Goal: Check status: Check status

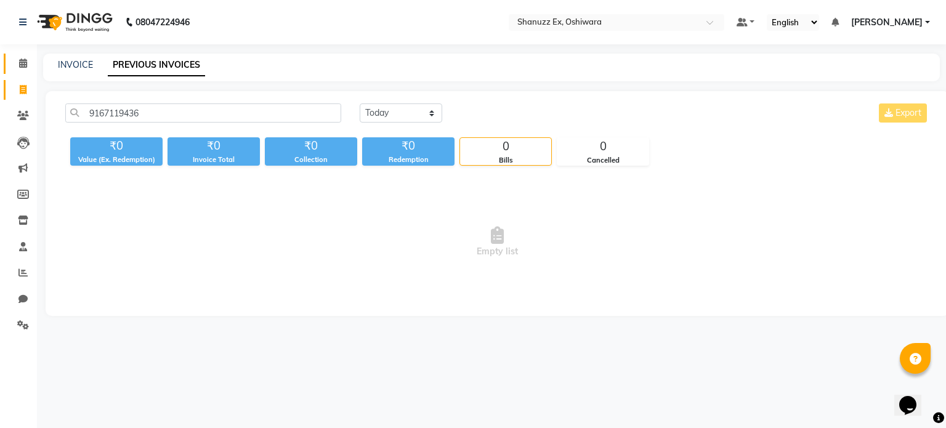
click at [32, 63] on span at bounding box center [23, 64] width 22 height 14
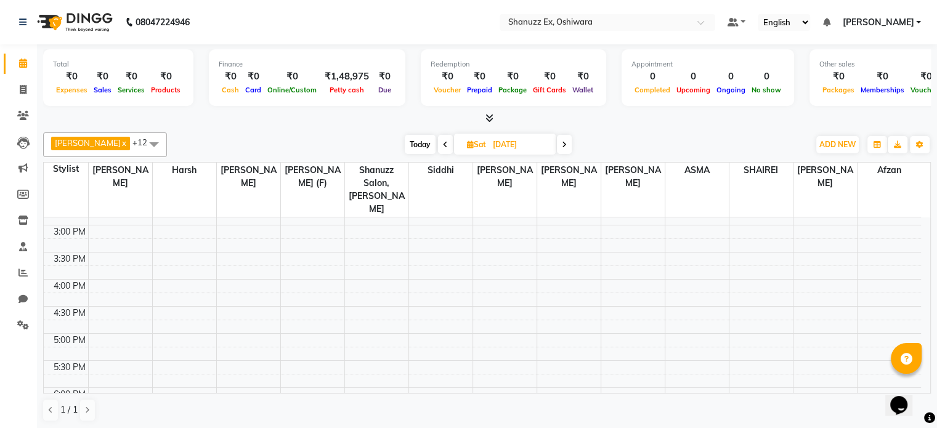
scroll to position [372, 0]
click at [464, 142] on span "Sat" at bounding box center [476, 144] width 25 height 9
select select "9"
select select "2025"
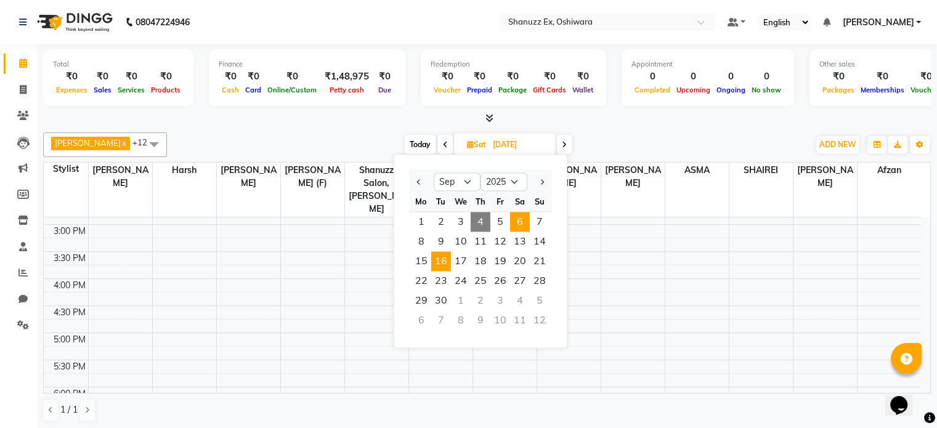
click at [443, 262] on span "16" at bounding box center [441, 261] width 20 height 20
type input "[DATE]"
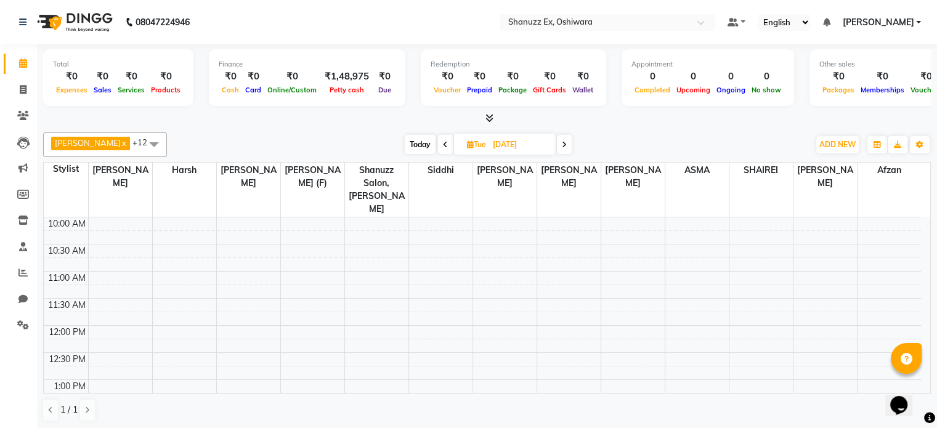
scroll to position [113, 0]
click at [466, 142] on span "Tue" at bounding box center [476, 144] width 25 height 9
select select "9"
select select "2025"
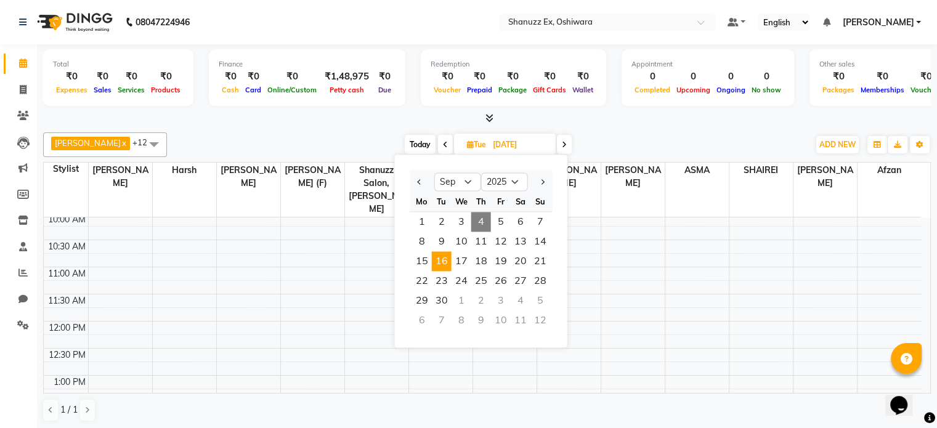
click at [447, 258] on span "16" at bounding box center [442, 261] width 20 height 20
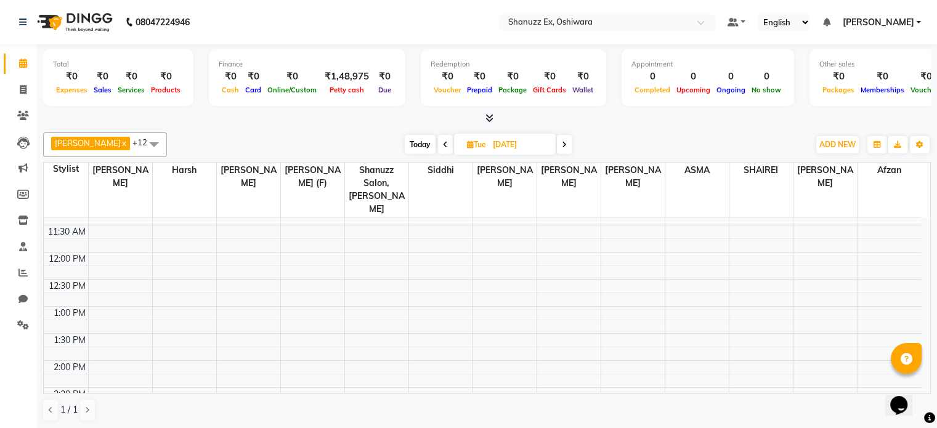
scroll to position [185, 0]
click at [405, 138] on span "Today" at bounding box center [420, 144] width 31 height 19
type input "[DATE]"
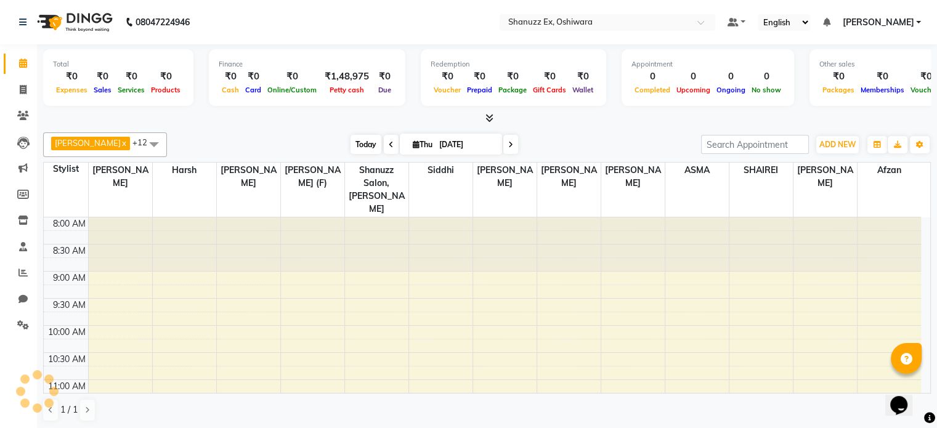
scroll to position [376, 0]
